Goal: Information Seeking & Learning: Learn about a topic

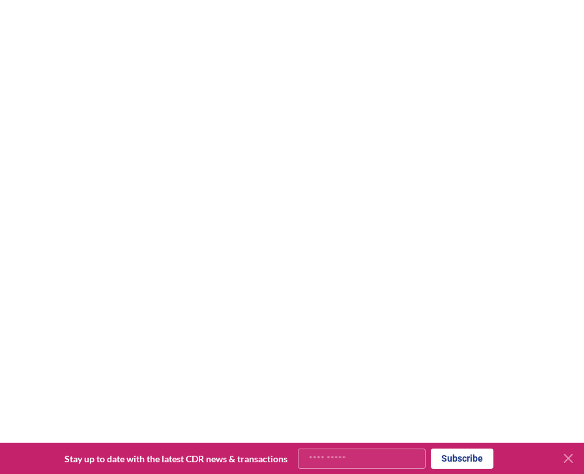
scroll to position [3603, 1]
click at [569, 458] on icon at bounding box center [568, 458] width 8 height 8
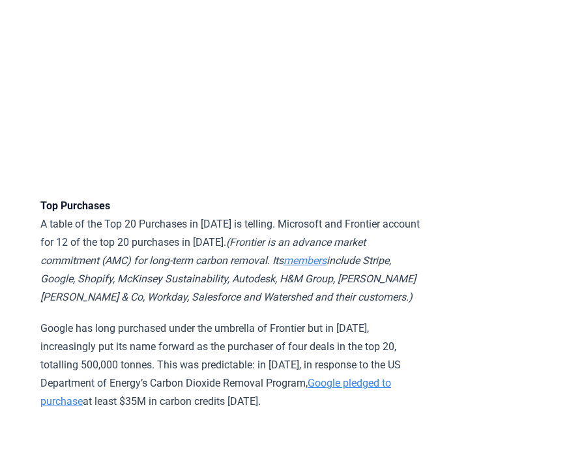
scroll to position [2708, 1]
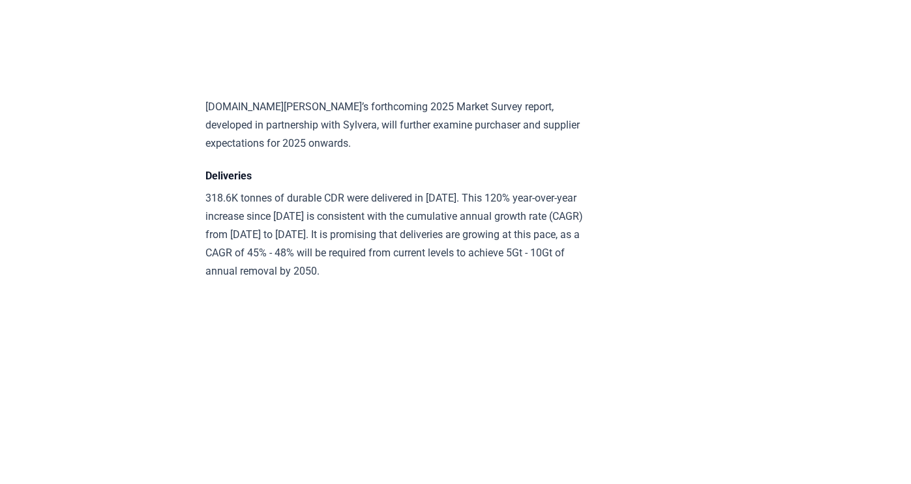
scroll to position [6352, 0]
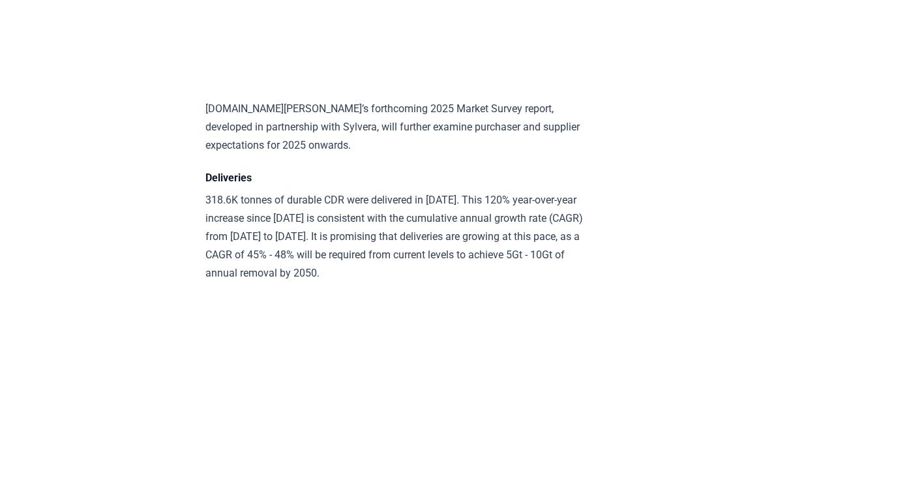
click at [401, 191] on p "318.6K tonnes of durable CDR were delivered in [DATE]. This 120% year-over-year…" at bounding box center [395, 236] width 381 height 91
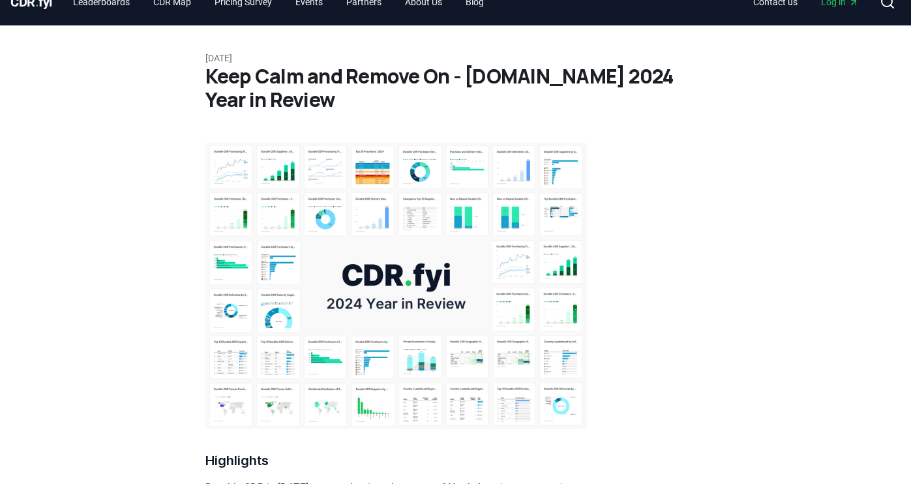
scroll to position [0, 0]
